Goal: Understand process/instructions: Learn about a topic

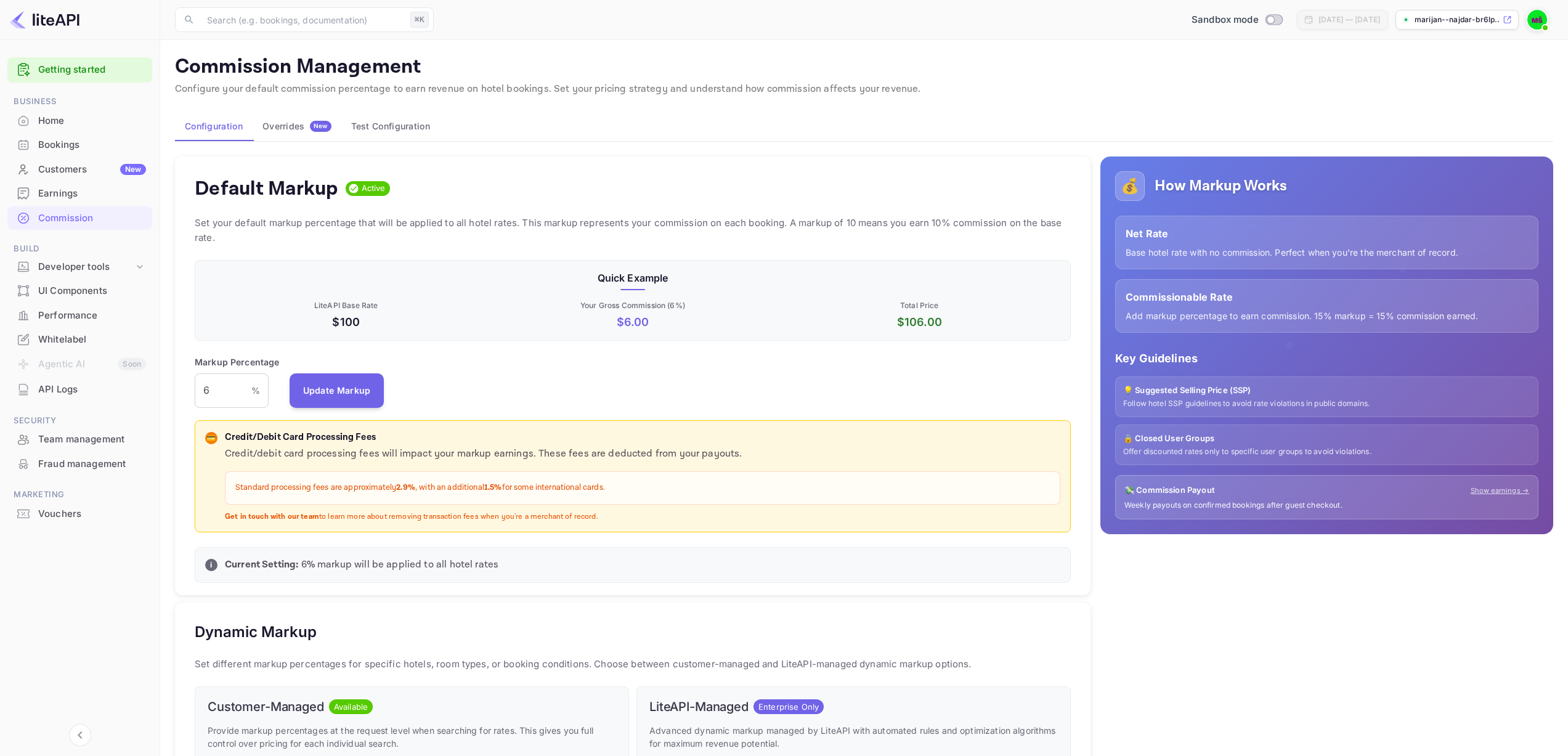
scroll to position [210, 867]
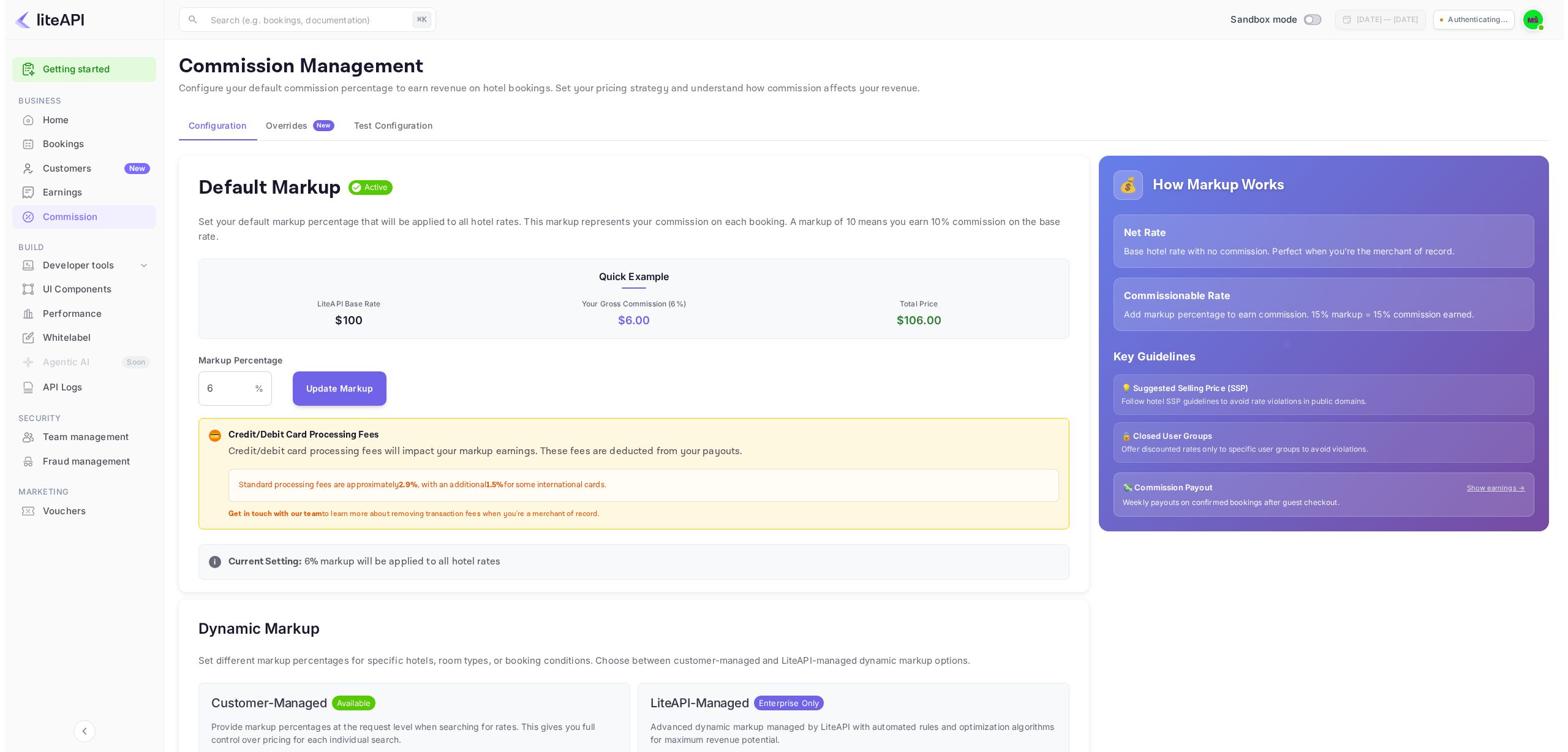
scroll to position [208, 862]
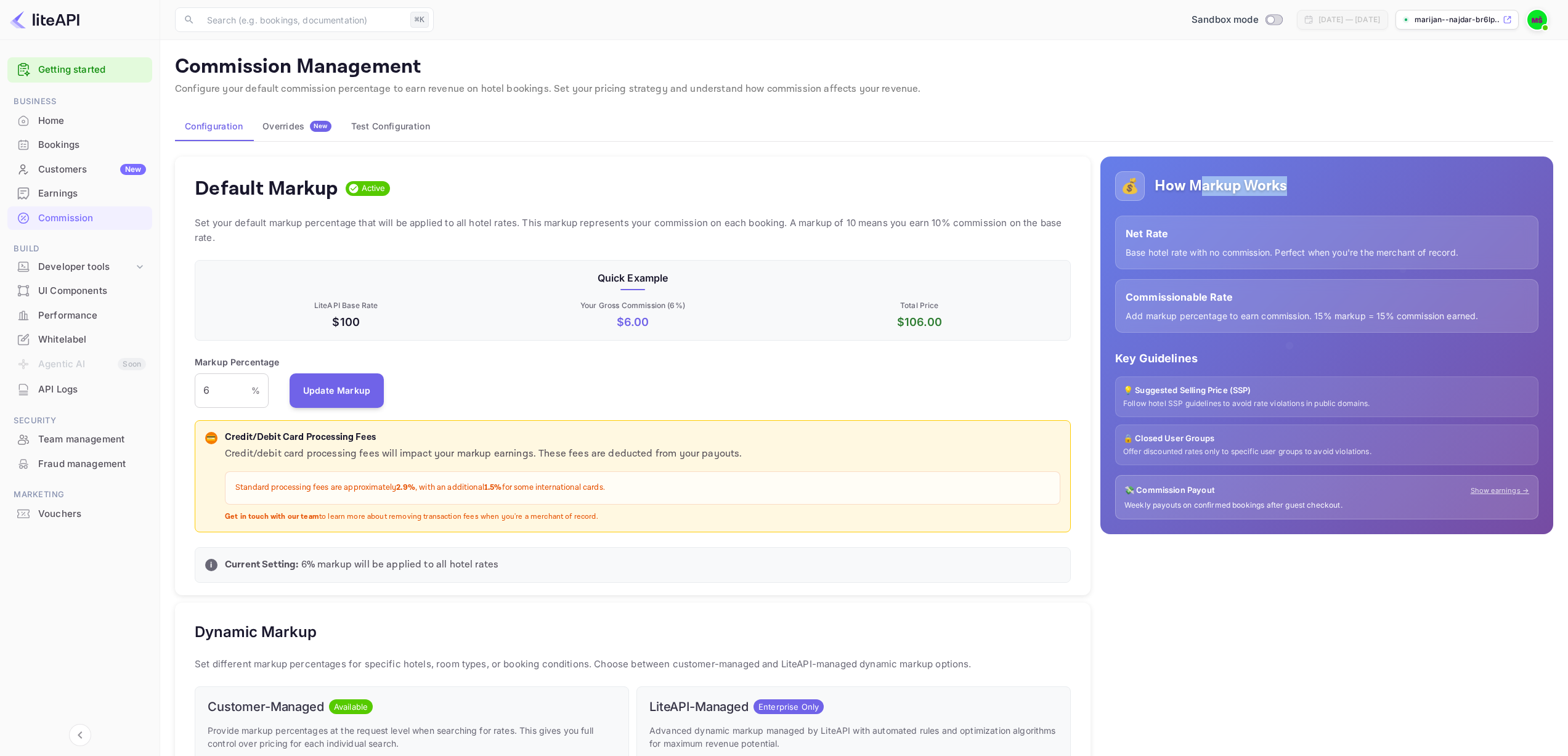
drag, startPoint x: 1196, startPoint y: 188, endPoint x: 1320, endPoint y: 196, distance: 124.3
click at [1320, 196] on div "💰 How Markup Works" at bounding box center [1326, 186] width 423 height 30
click at [1334, 96] on p "Configure your default commission percentage to earn revenue on hotel bookings.…" at bounding box center [864, 90] width 1378 height 15
click at [70, 338] on div "Whitelabel" at bounding box center [91, 339] width 108 height 14
